Goal: Transaction & Acquisition: Purchase product/service

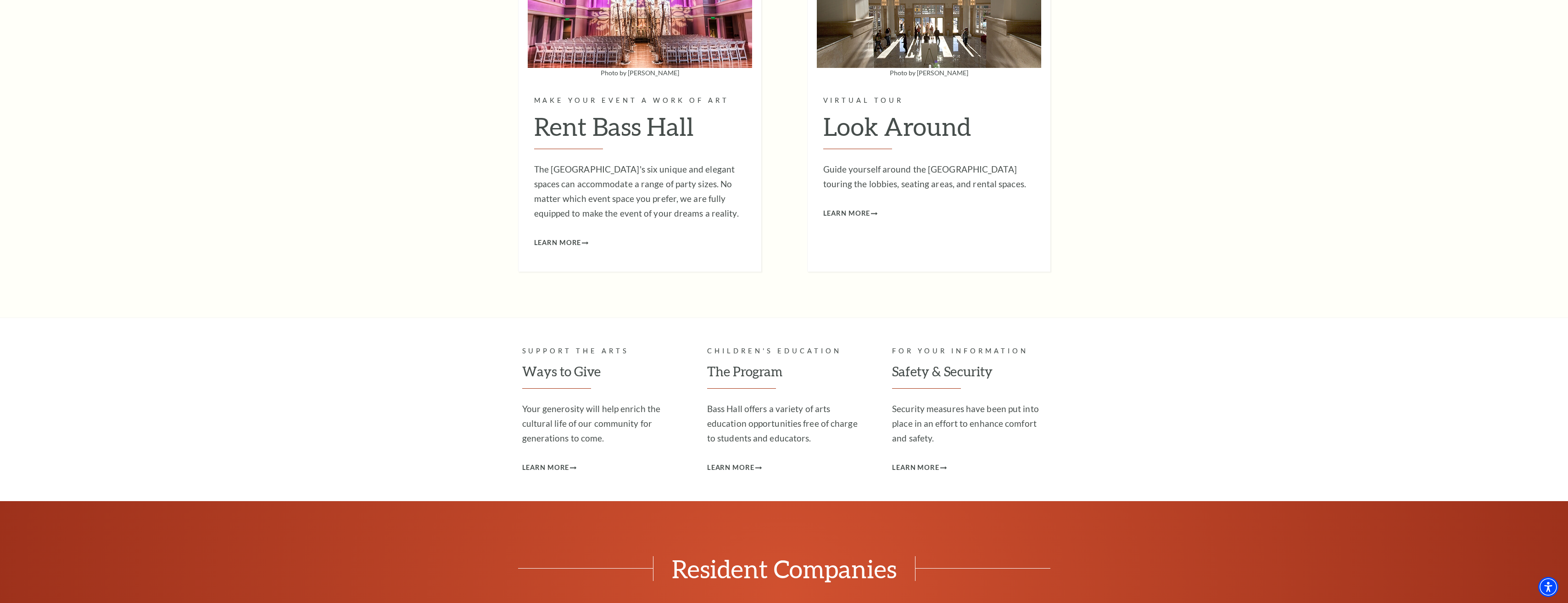
scroll to position [2937, 0]
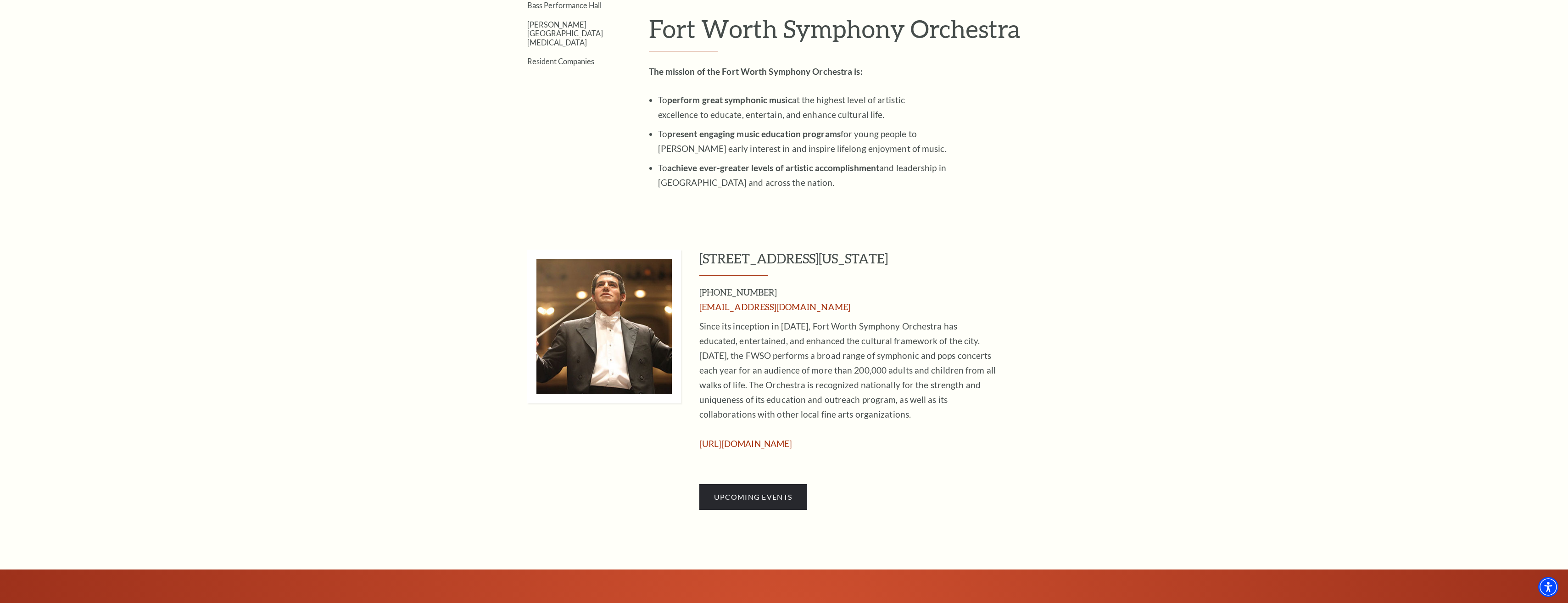
scroll to position [465, 0]
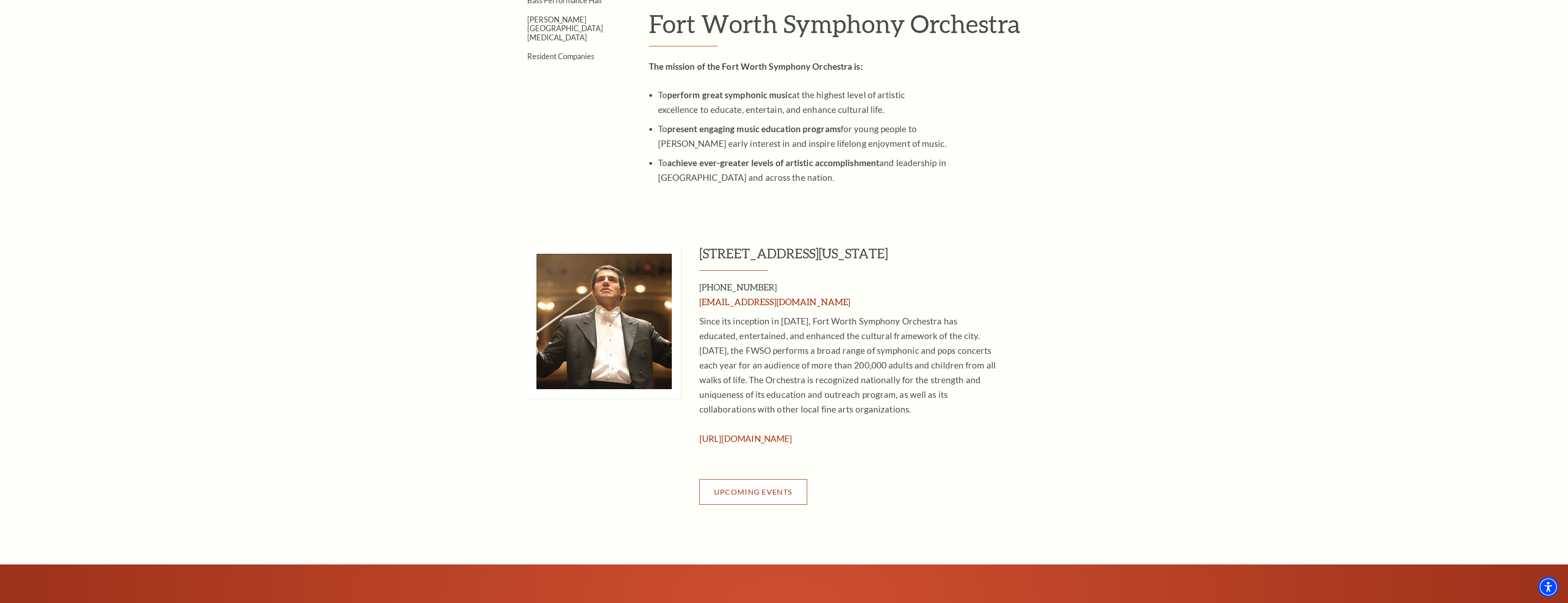
click at [737, 495] on span "Upcoming Events" at bounding box center [753, 492] width 78 height 9
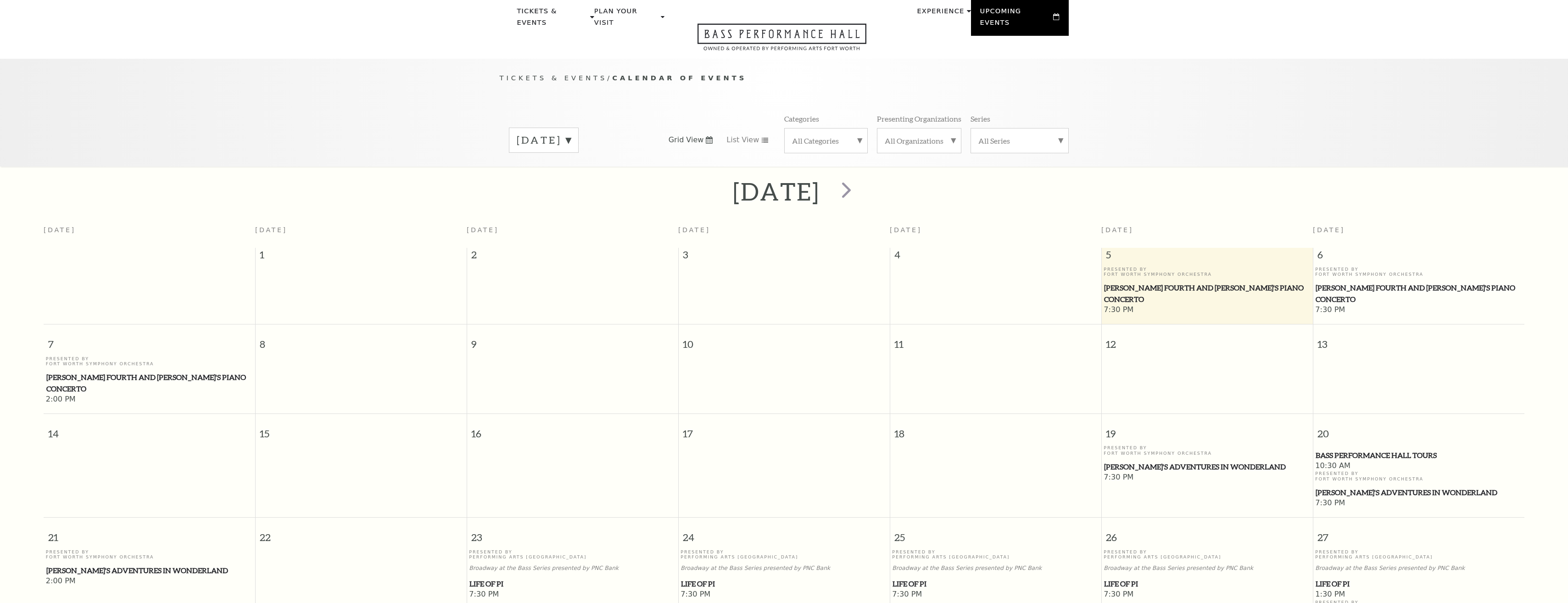
scroll to position [81, 0]
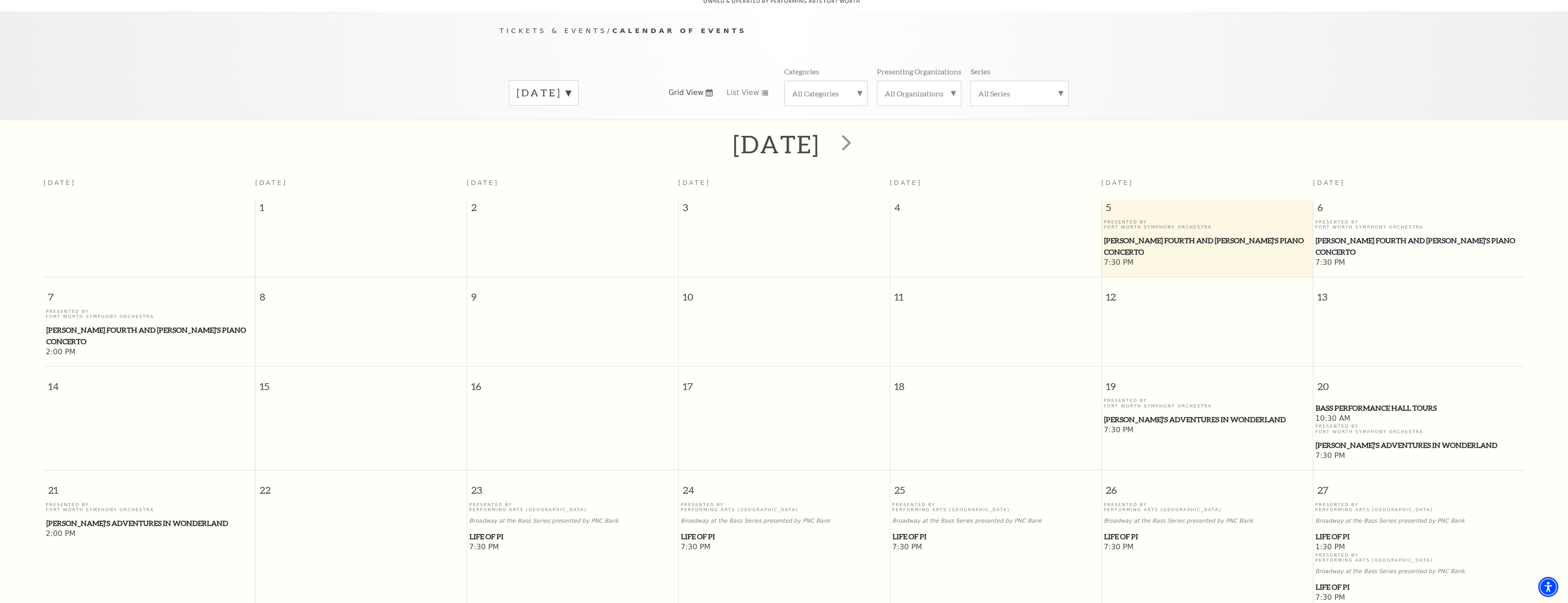
click at [1161, 222] on div "Presented By Fort Worth Symphony Orchestra Brahms Fourth and Grieg's Piano Conc…" at bounding box center [1207, 239] width 207 height 39
click at [1152, 235] on span "Brahms Fourth and Grieg's Piano Concerto" at bounding box center [1207, 246] width 206 height 23
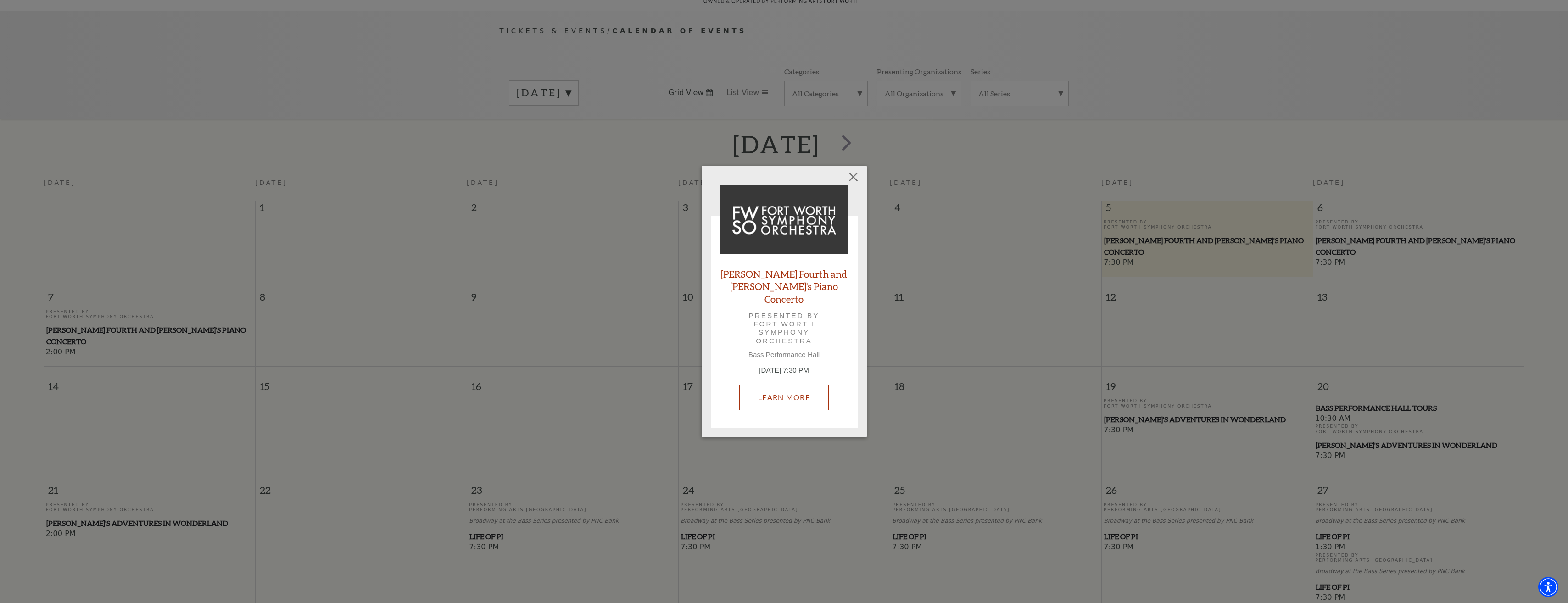
click at [781, 385] on link "Learn More" at bounding box center [784, 398] width 89 height 26
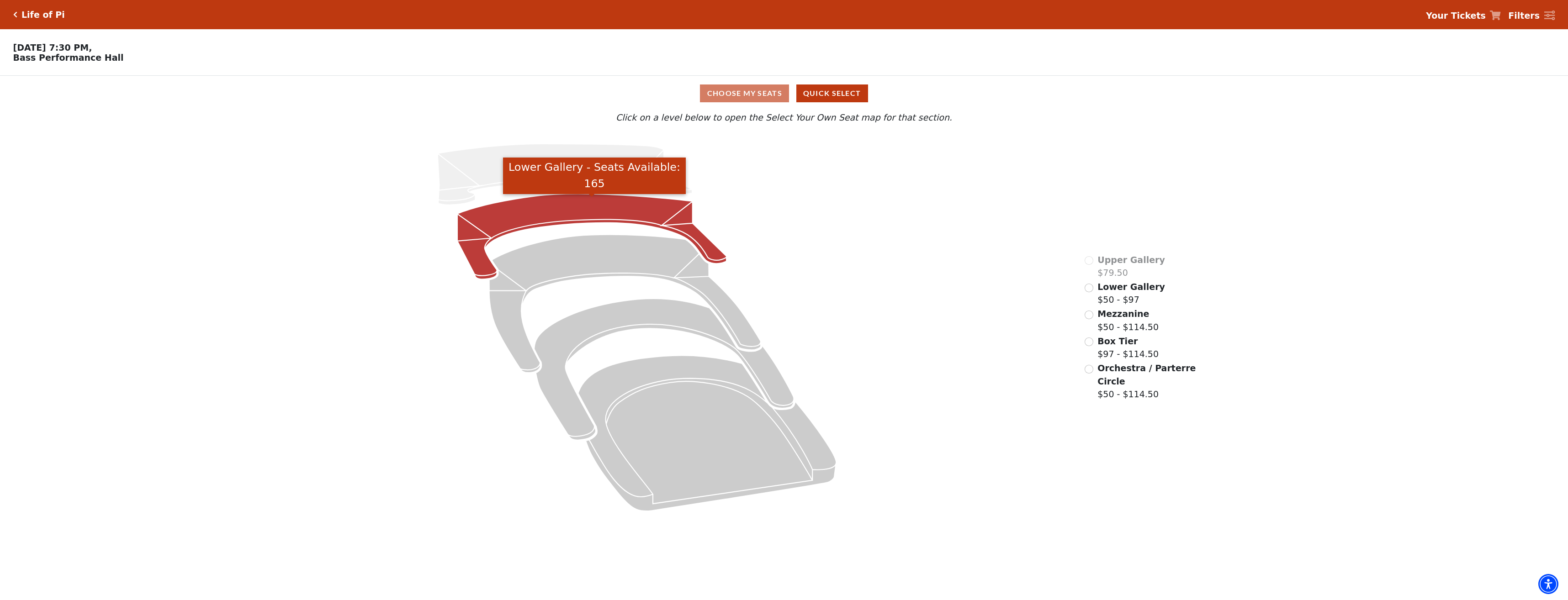
click at [543, 223] on icon "Lower Gallery - Seats Available: 165" at bounding box center [592, 237] width 269 height 85
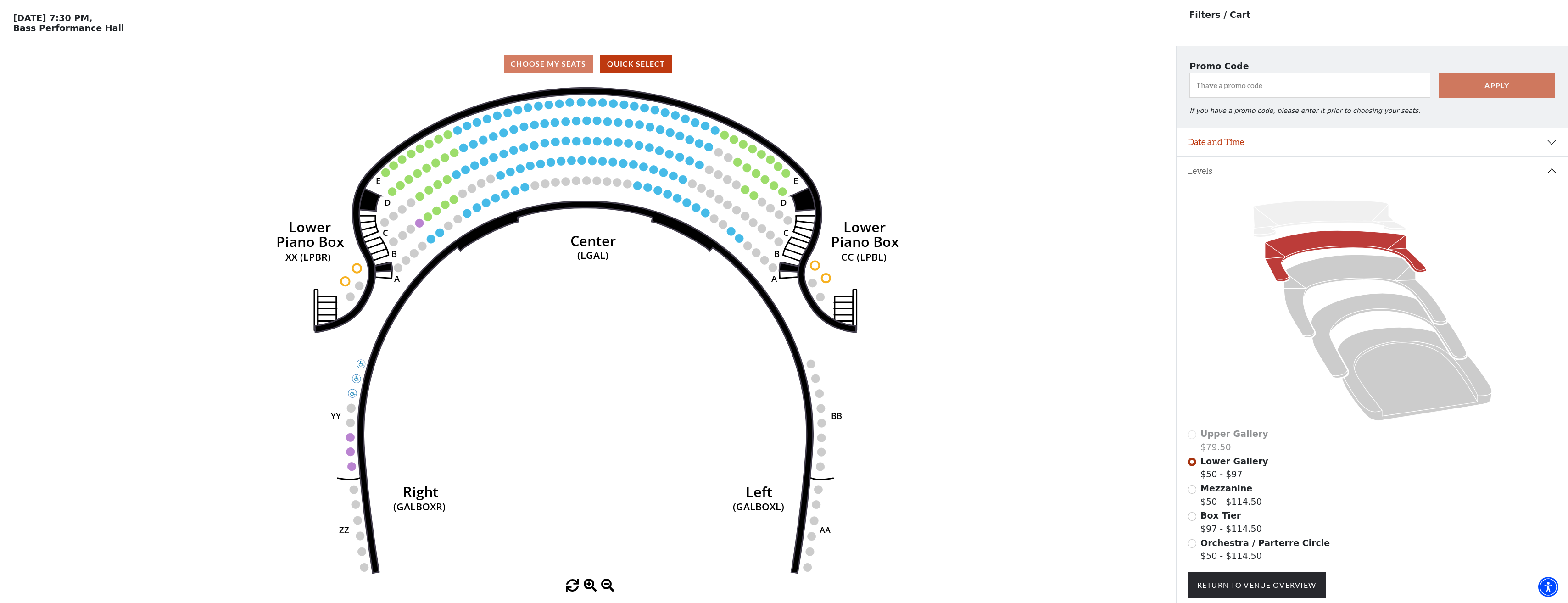
scroll to position [43, 0]
